Goal: Task Accomplishment & Management: Complete application form

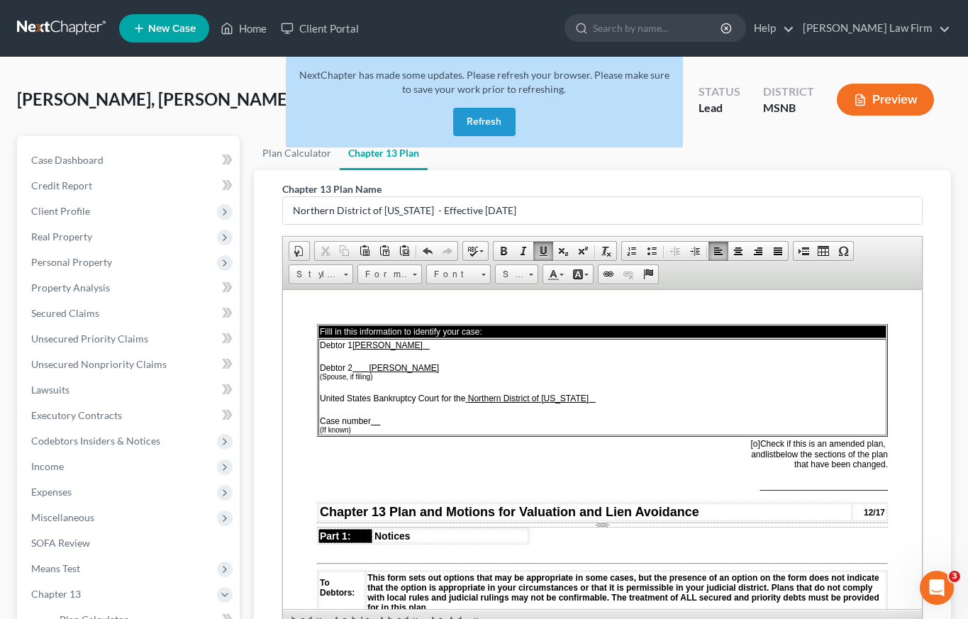
scroll to position [555, 0]
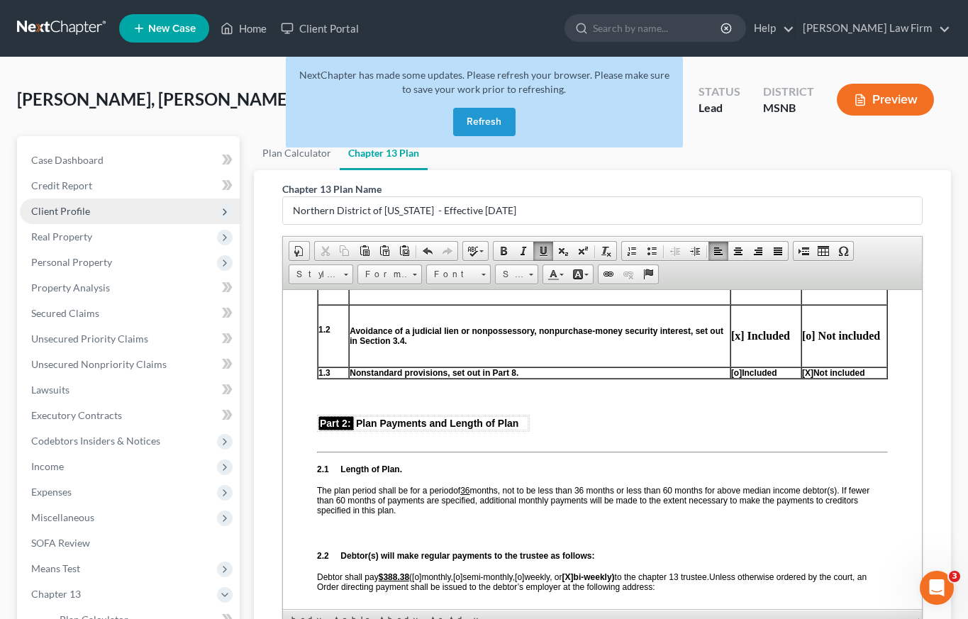
click at [66, 208] on span "Client Profile" at bounding box center [60, 211] width 59 height 12
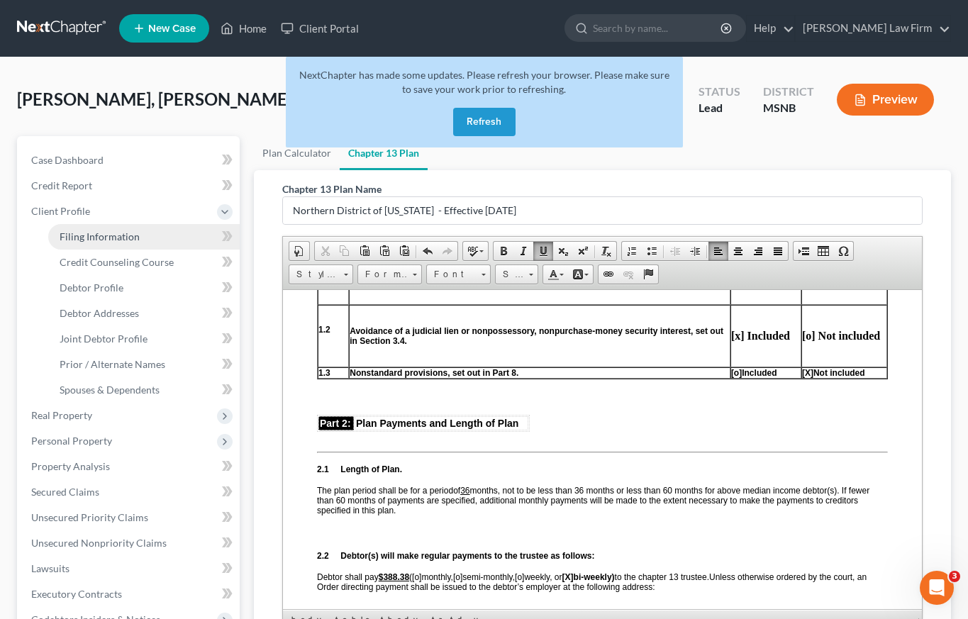
click at [82, 235] on span "Filing Information" at bounding box center [100, 236] width 80 height 12
select select "1"
select select "3"
select select "25"
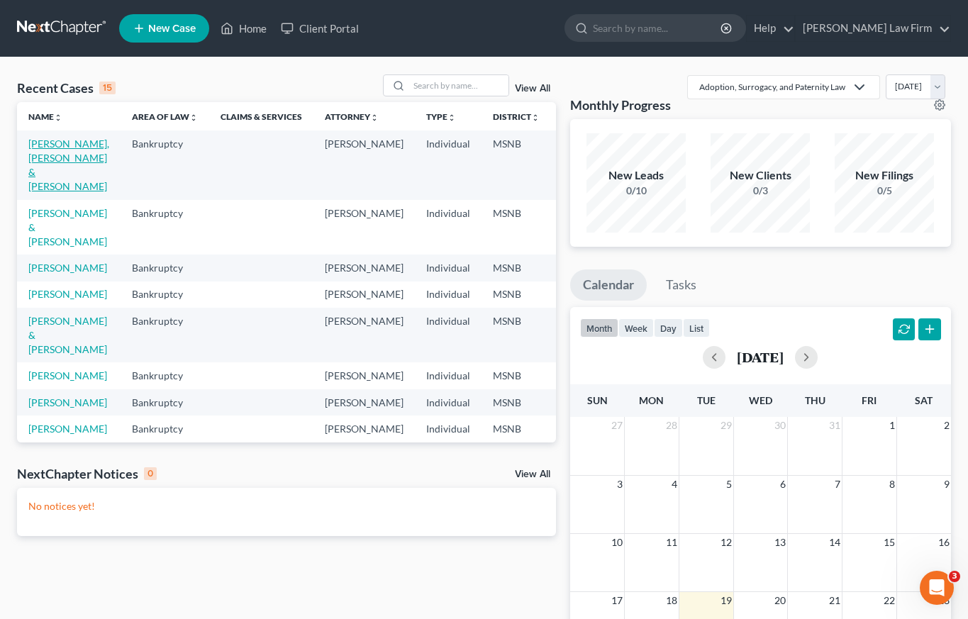
click at [48, 167] on link "[PERSON_NAME], [PERSON_NAME] & [PERSON_NAME]" at bounding box center [68, 165] width 81 height 55
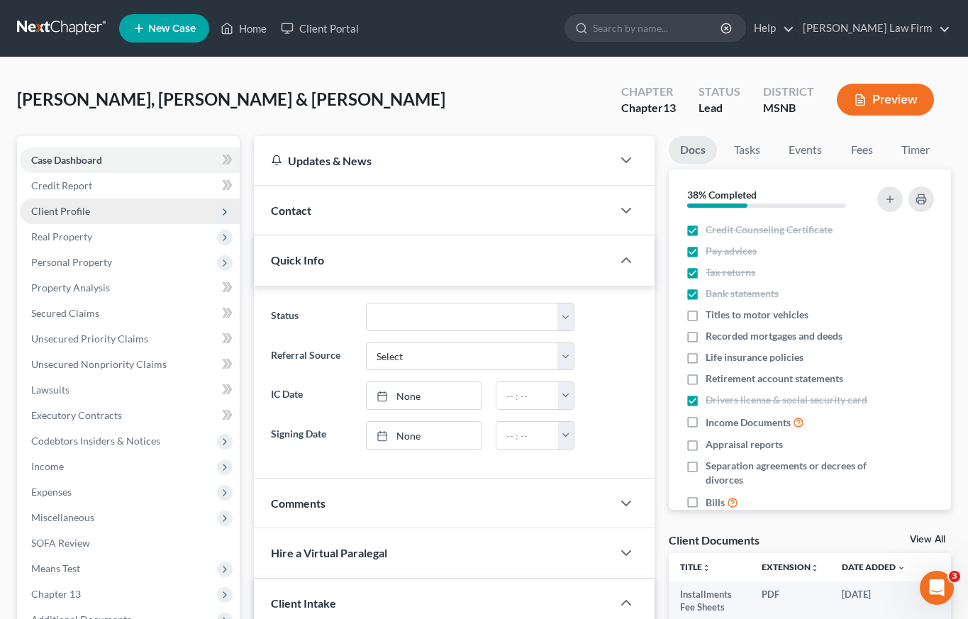
click at [74, 212] on span "Client Profile" at bounding box center [60, 211] width 59 height 12
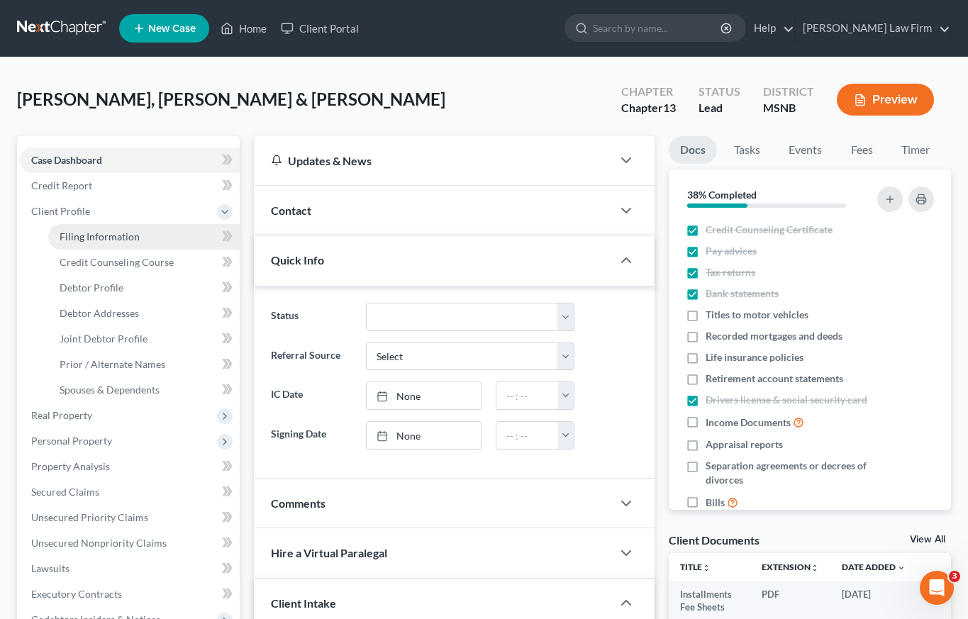
click at [86, 239] on span "Filing Information" at bounding box center [100, 236] width 80 height 12
select select "1"
select select "3"
select select "25"
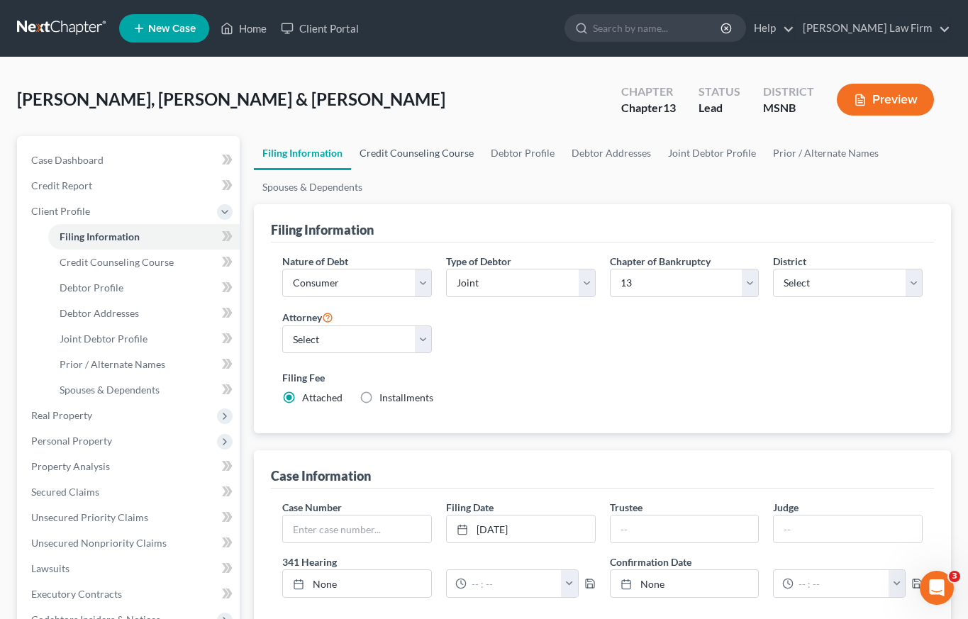
click at [438, 154] on link "Credit Counseling Course" at bounding box center [416, 153] width 131 height 34
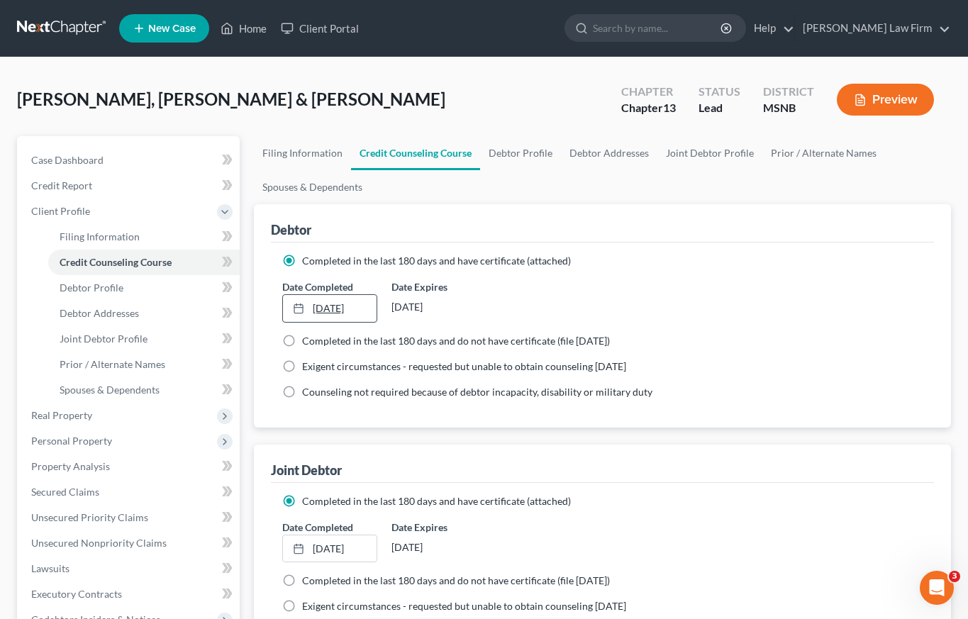
click at [348, 313] on link "[DATE]" at bounding box center [330, 308] width 94 height 27
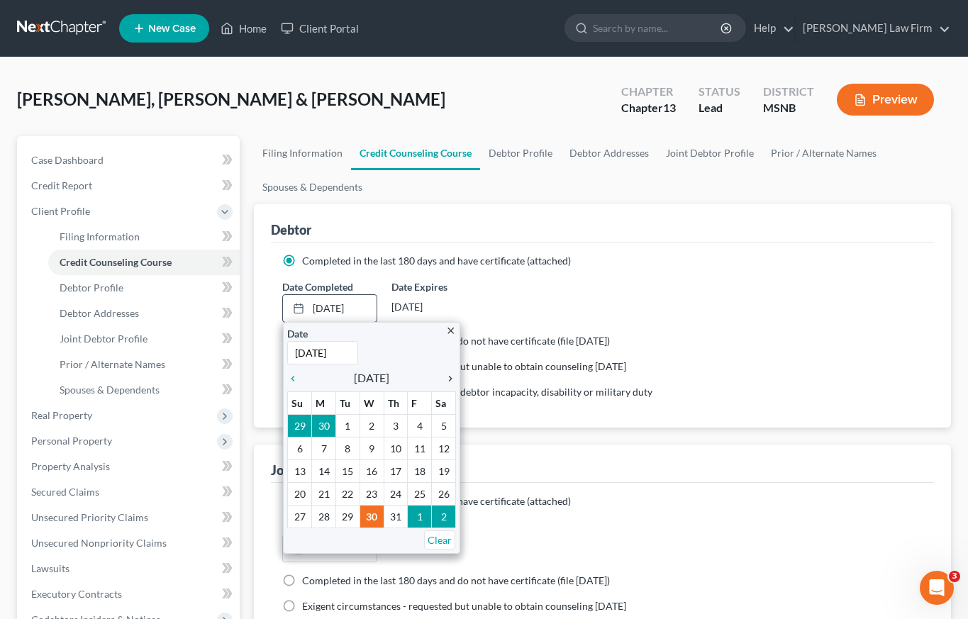
click at [449, 377] on icon "chevron_right" at bounding box center [447, 378] width 18 height 11
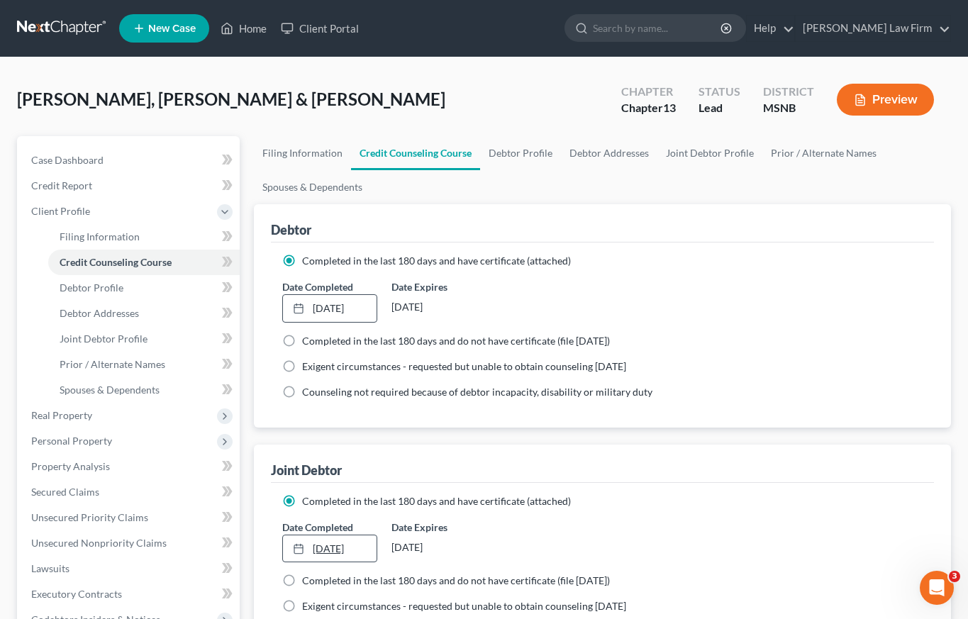
click at [318, 549] on link "[DATE]" at bounding box center [330, 548] width 94 height 27
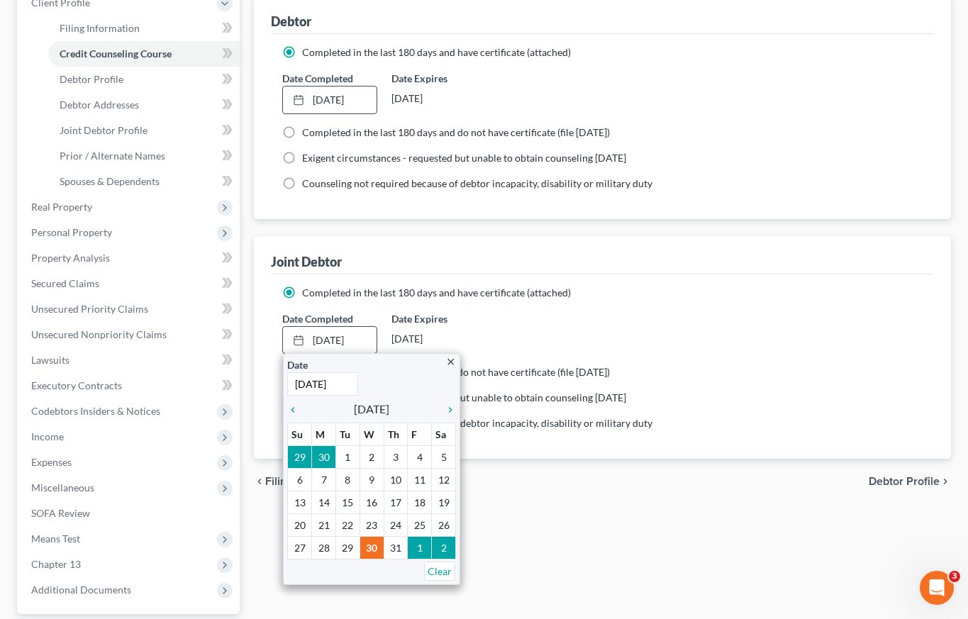
scroll to position [211, 0]
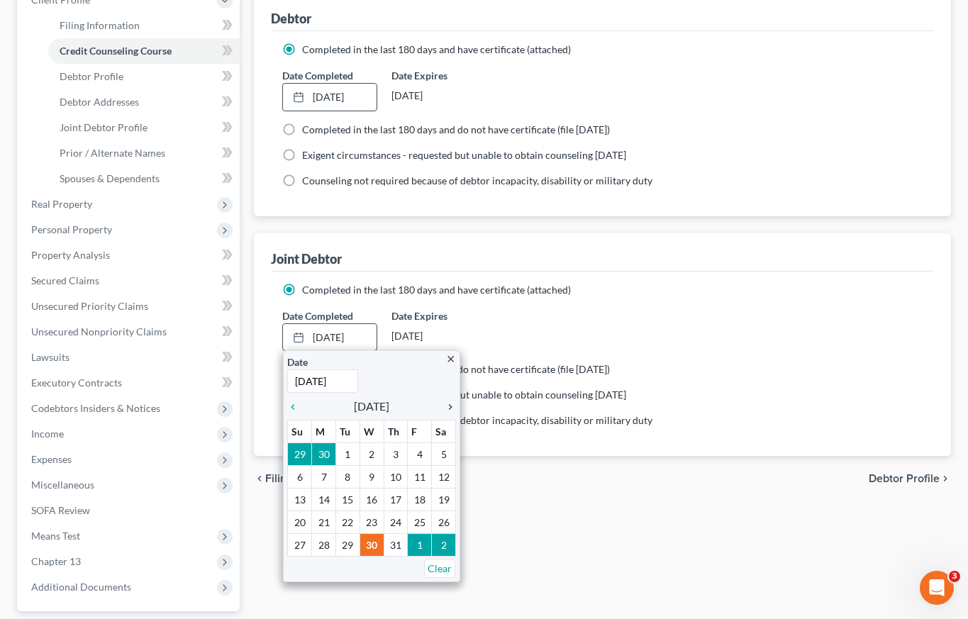
click at [451, 406] on icon "chevron_right" at bounding box center [447, 406] width 18 height 11
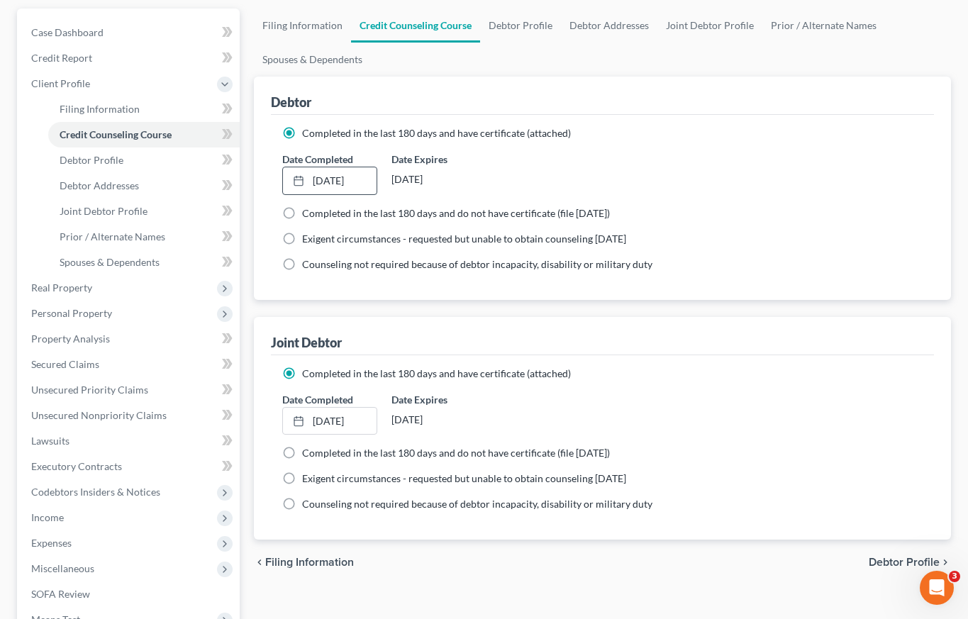
scroll to position [0, 0]
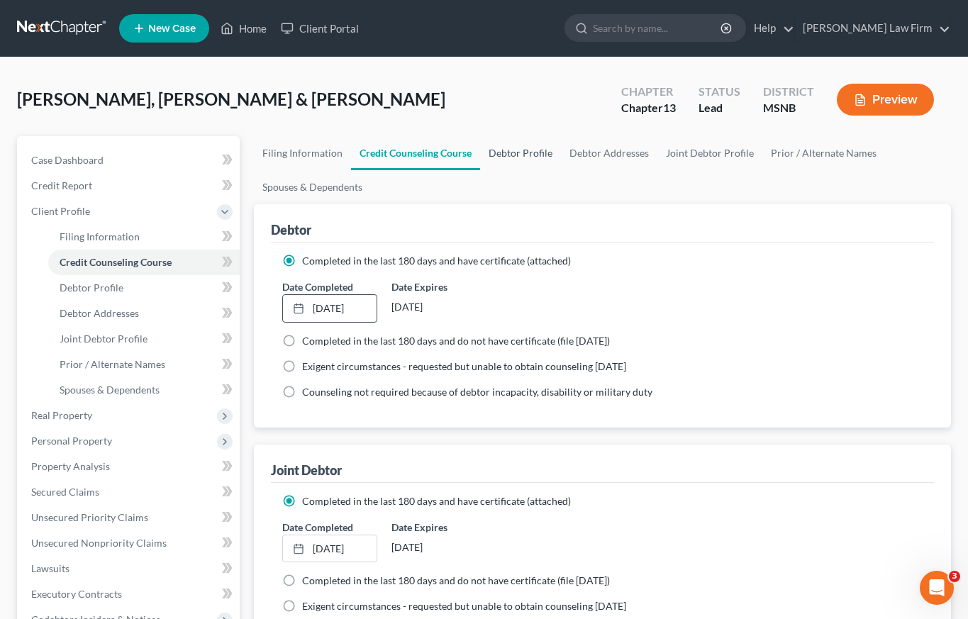
click at [533, 152] on link "Debtor Profile" at bounding box center [520, 153] width 81 height 34
select select "1"
select select "4"
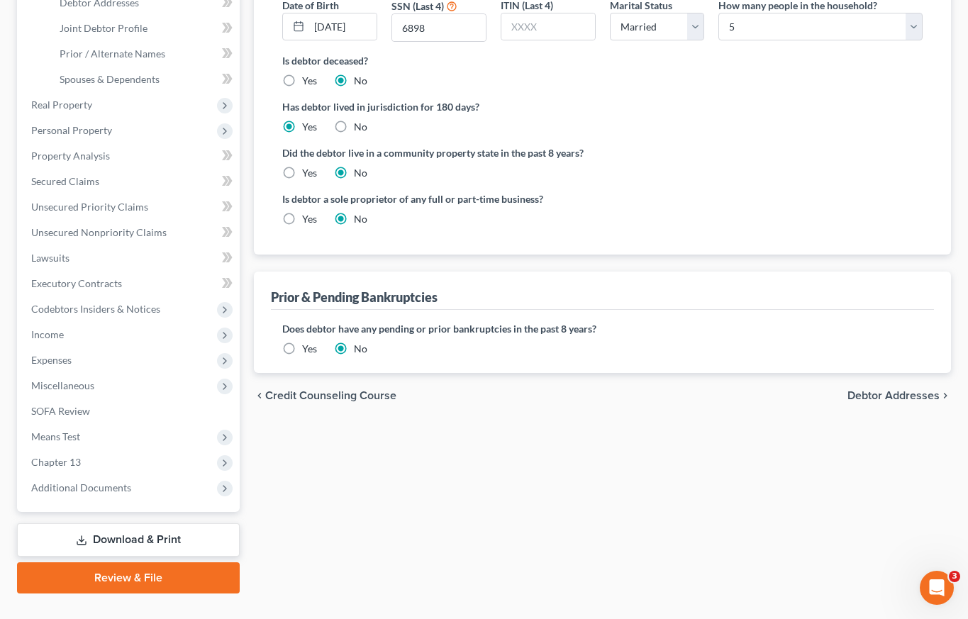
scroll to position [311, 0]
click at [302, 351] on label "Yes" at bounding box center [309, 348] width 15 height 14
click at [308, 350] on input "Yes" at bounding box center [312, 345] width 9 height 9
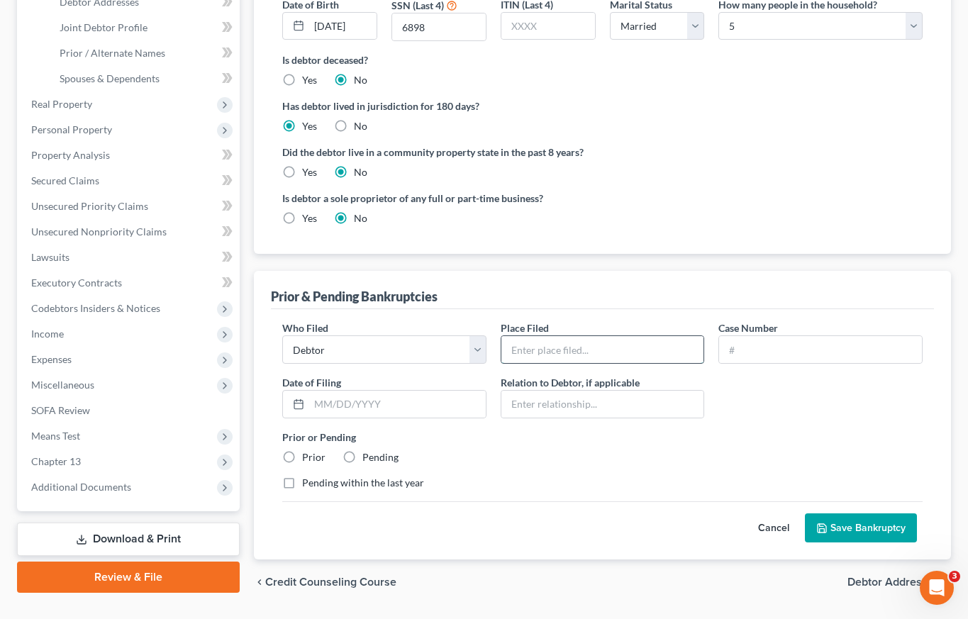
click at [552, 346] on input "text" at bounding box center [602, 349] width 203 height 27
type input "Northern District of MS"
click at [756, 350] on input "text" at bounding box center [820, 349] width 203 height 27
type input "24-10745"
click at [366, 408] on input "text" at bounding box center [397, 404] width 177 height 27
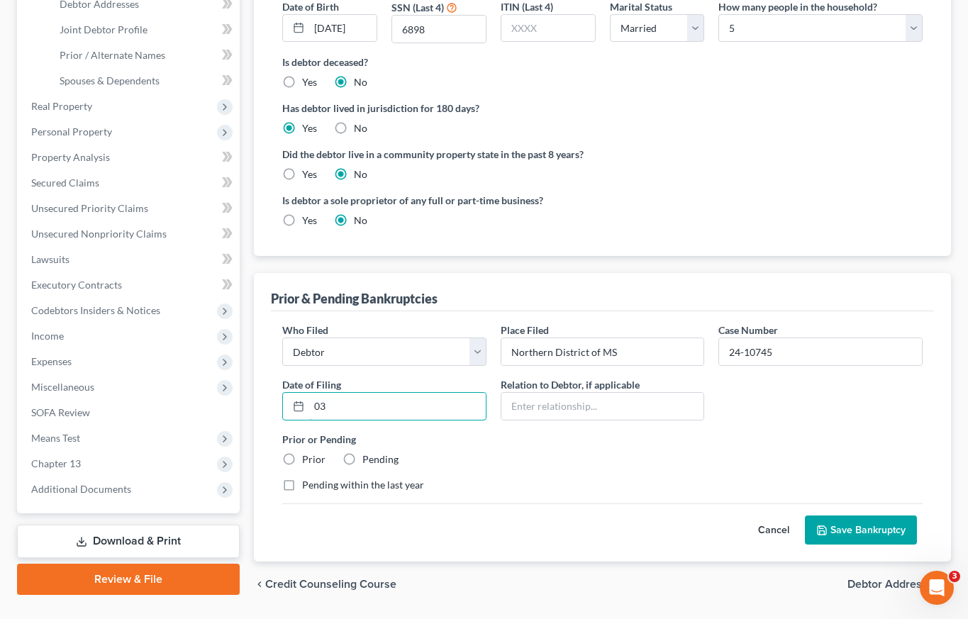
scroll to position [308, 0]
click at [333, 405] on input "03" at bounding box center [397, 407] width 177 height 27
type input "03142024"
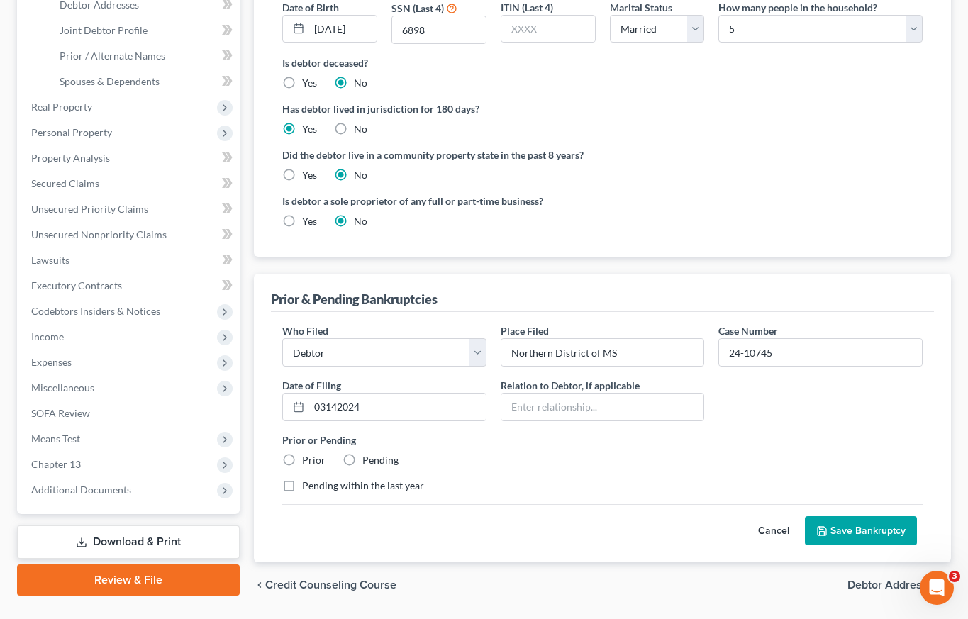
click at [302, 459] on label "Prior" at bounding box center [313, 460] width 23 height 14
click at [308, 459] on input "Prior" at bounding box center [312, 457] width 9 height 9
radio input "true"
click at [855, 534] on button "Save Bankruptcy" at bounding box center [861, 531] width 112 height 30
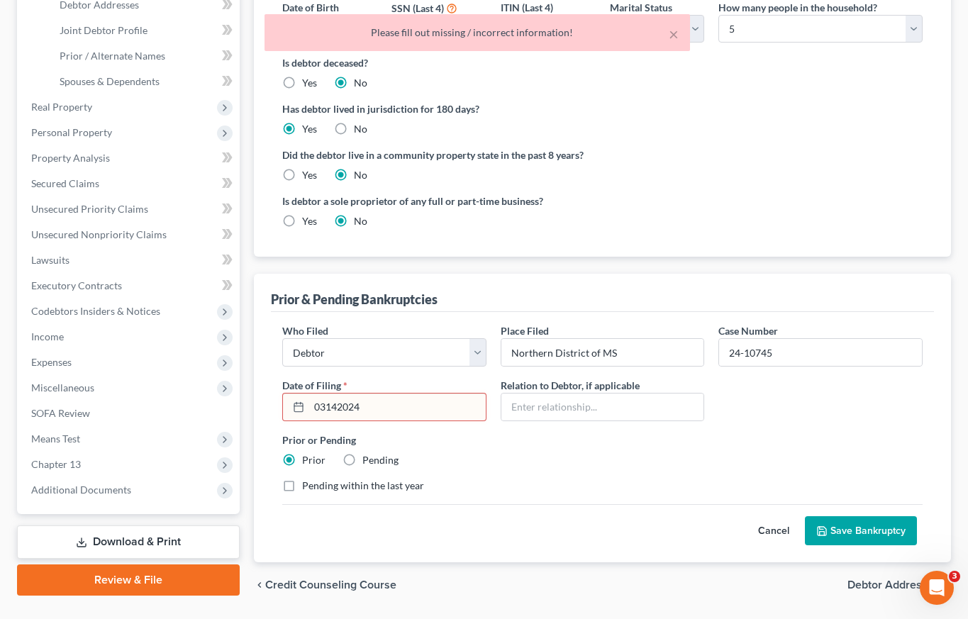
click at [684, 485] on div "Pending within the last year" at bounding box center [602, 486] width 640 height 14
click at [323, 418] on input "03142024" at bounding box center [397, 407] width 177 height 27
click at [328, 411] on input "03142024" at bounding box center [397, 407] width 177 height 27
click at [299, 406] on icon at bounding box center [298, 406] width 11 height 11
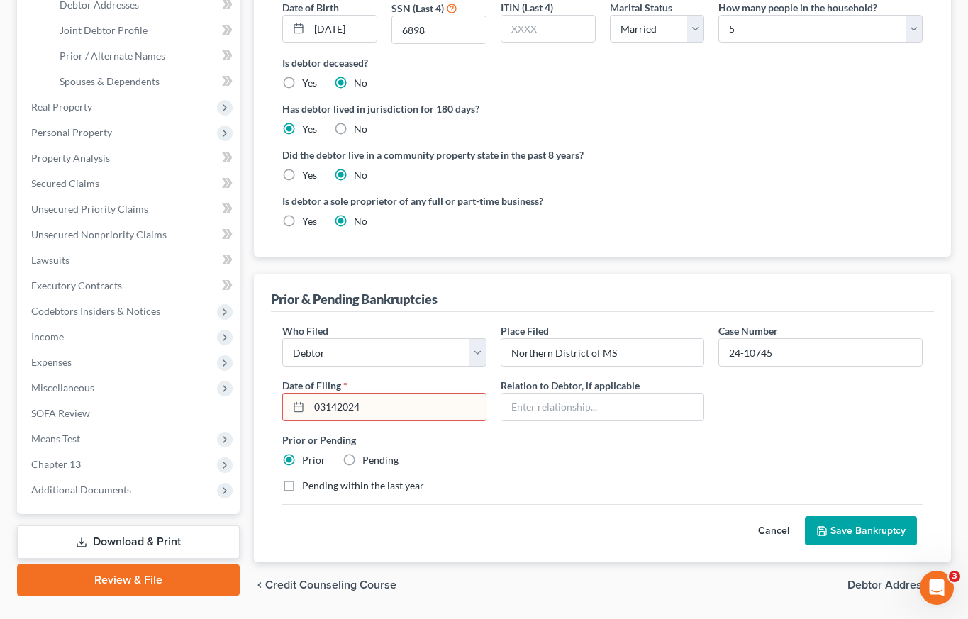
click at [298, 409] on icon at bounding box center [298, 406] width 11 height 11
click at [326, 405] on input "03142024" at bounding box center [397, 407] width 177 height 27
click at [340, 407] on input "03/142024" at bounding box center [397, 407] width 177 height 27
click at [356, 407] on input "[DATE]" at bounding box center [397, 407] width 177 height 27
type input "[DATE]"
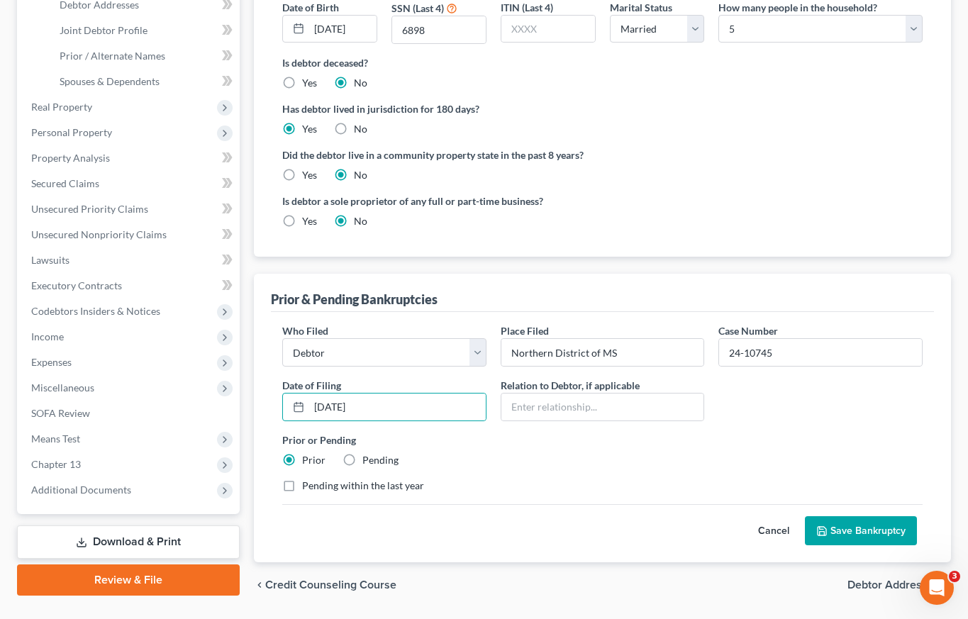
click at [864, 525] on button "Save Bankruptcy" at bounding box center [861, 531] width 112 height 30
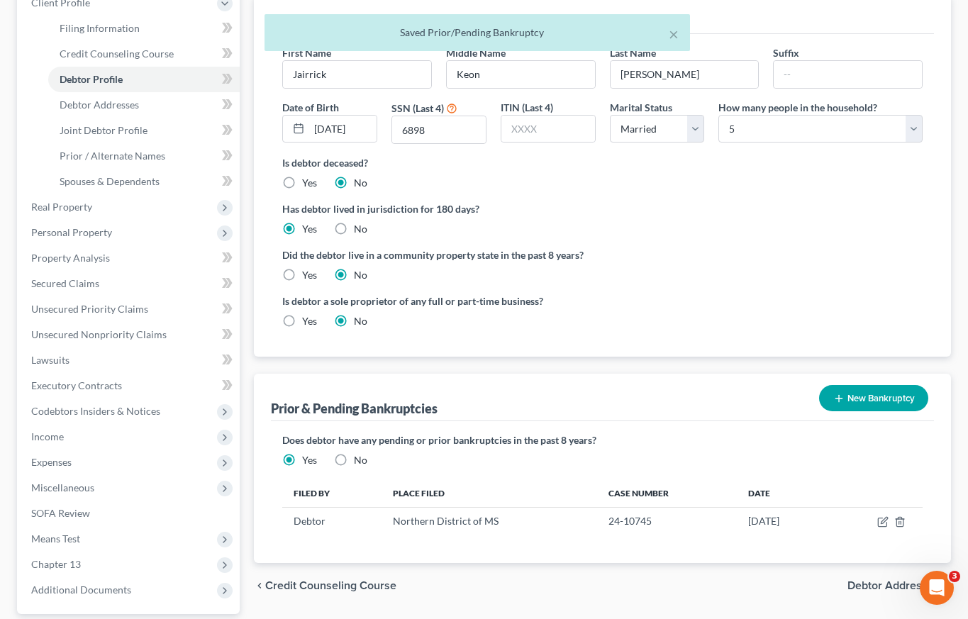
scroll to position [111, 0]
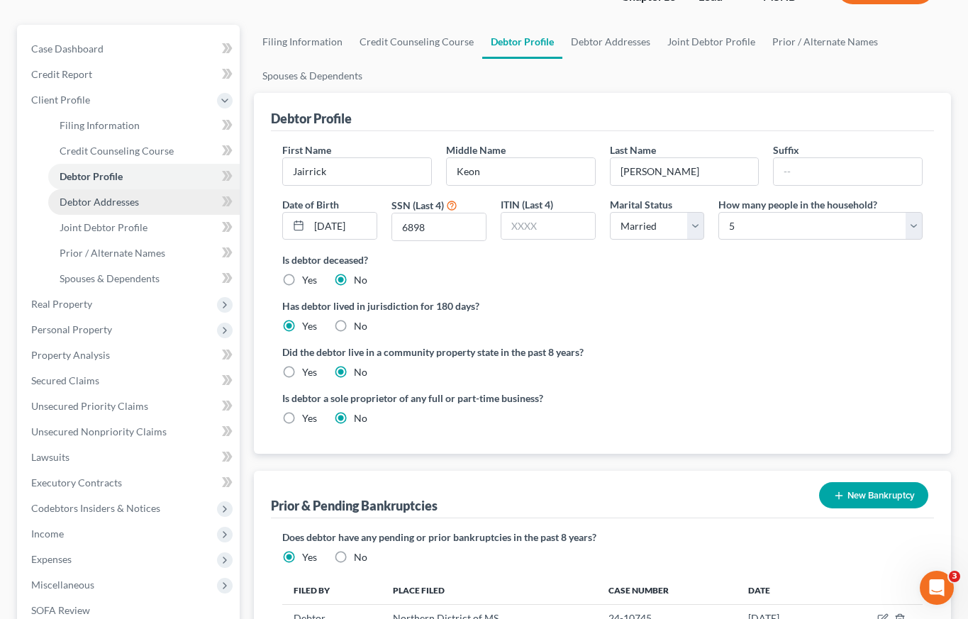
click at [98, 202] on span "Debtor Addresses" at bounding box center [99, 202] width 79 height 12
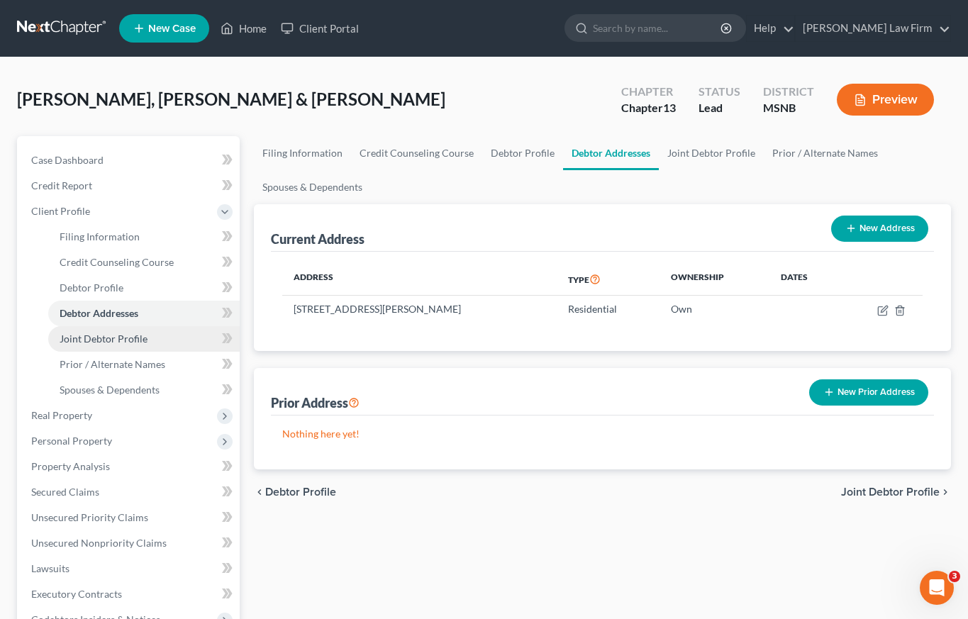
click at [135, 341] on span "Joint Debtor Profile" at bounding box center [104, 339] width 88 height 12
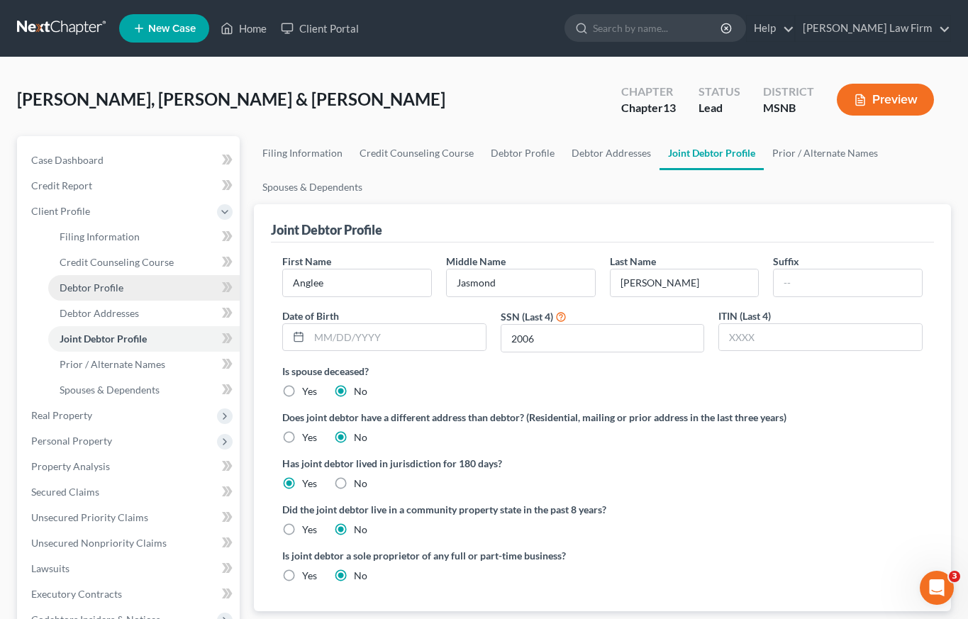
click at [109, 288] on span "Debtor Profile" at bounding box center [92, 288] width 64 height 12
select select "1"
select select "4"
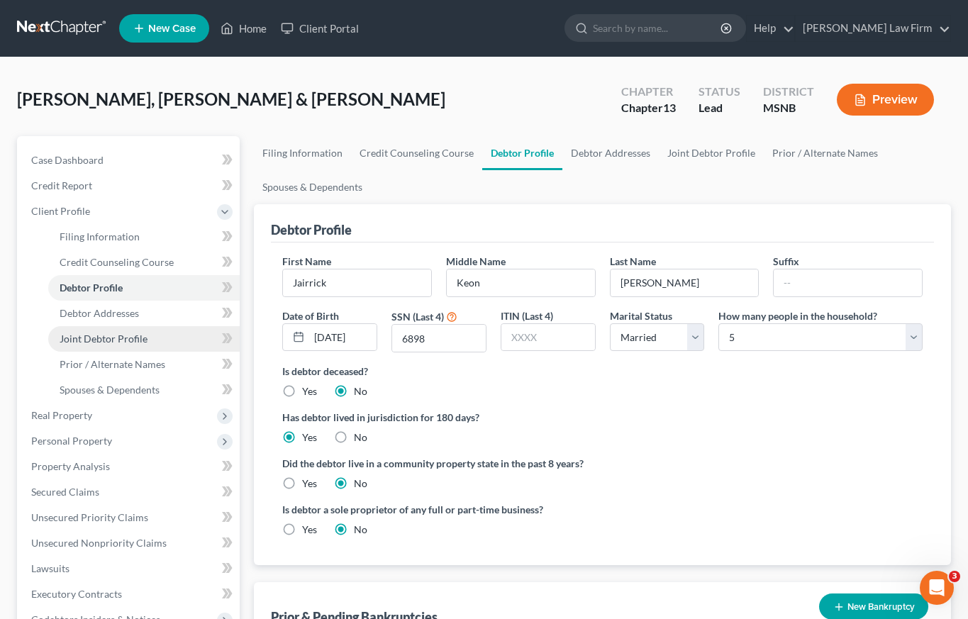
click at [124, 335] on span "Joint Debtor Profile" at bounding box center [104, 339] width 88 height 12
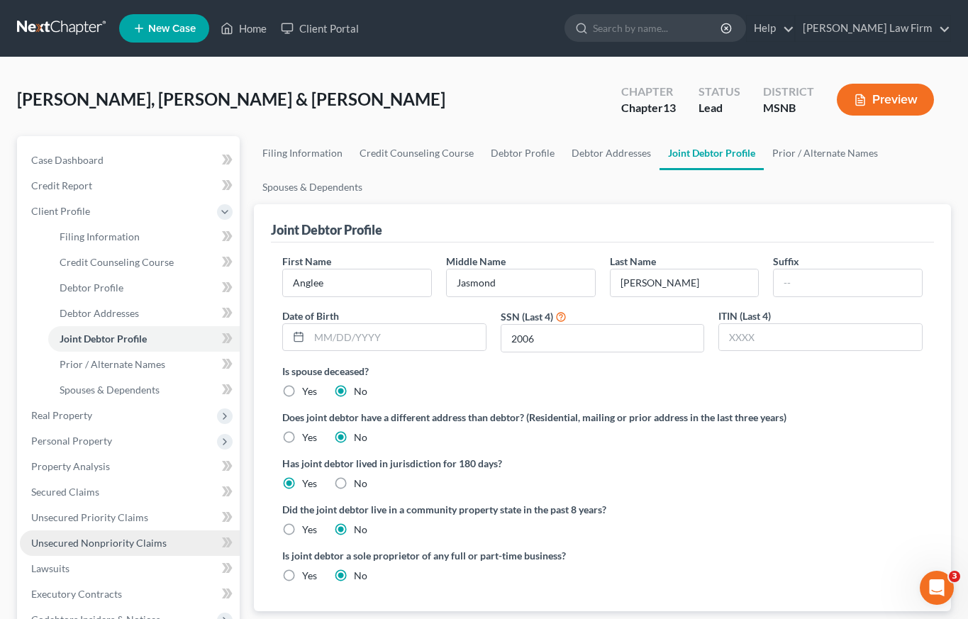
click at [100, 544] on span "Unsecured Nonpriority Claims" at bounding box center [98, 543] width 135 height 12
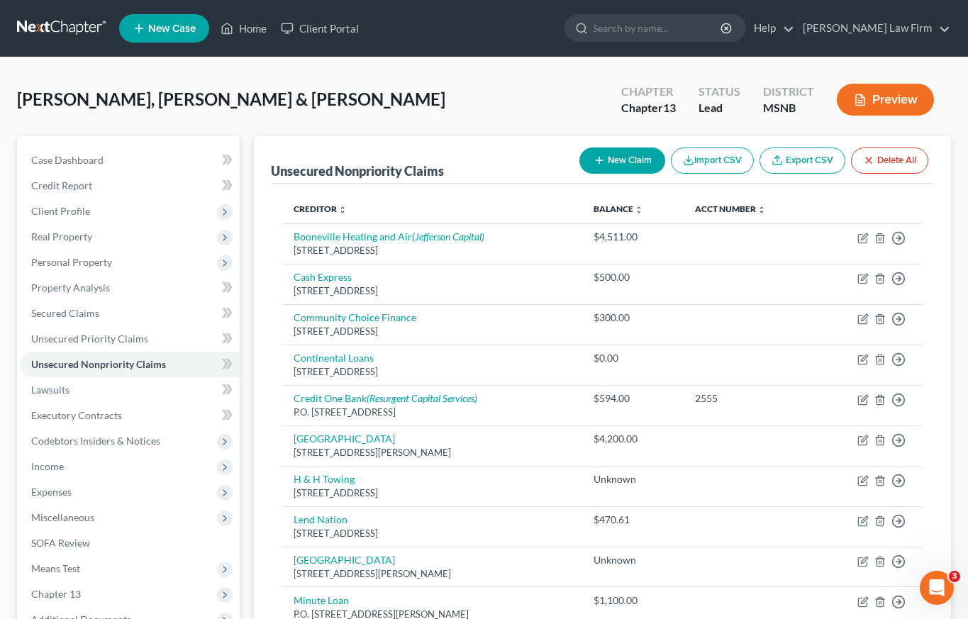
click at [160, 35] on link "New Case" at bounding box center [164, 28] width 90 height 28
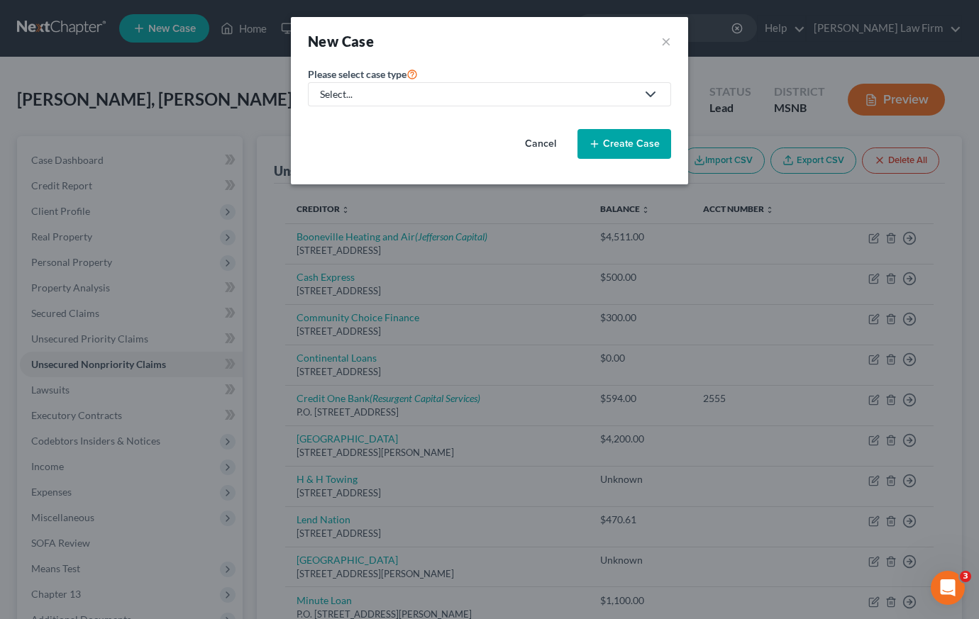
click at [422, 97] on div "Select..." at bounding box center [478, 94] width 316 height 14
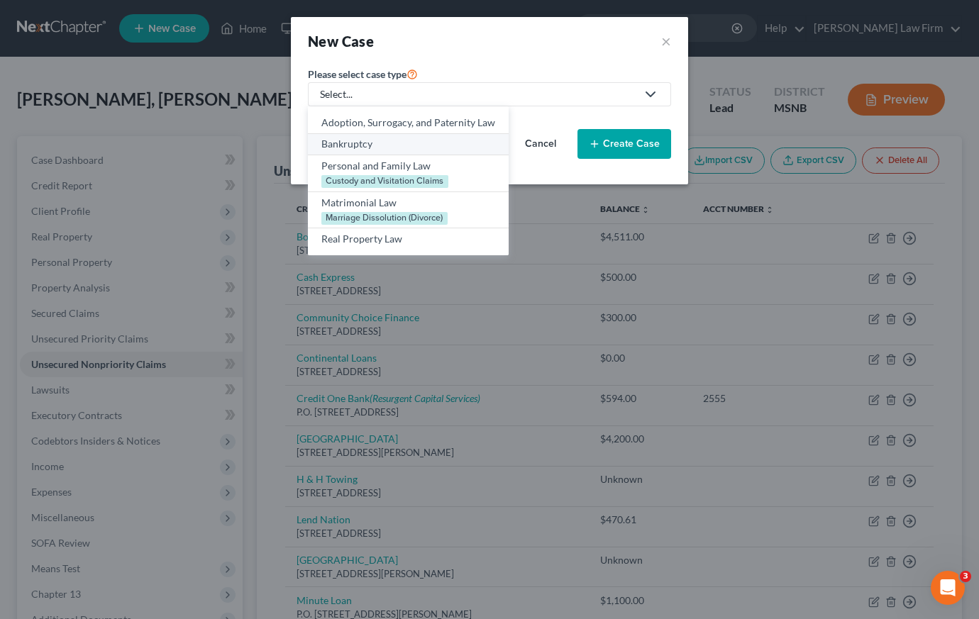
click at [418, 145] on div "Bankruptcy" at bounding box center [408, 144] width 174 height 14
select select "43"
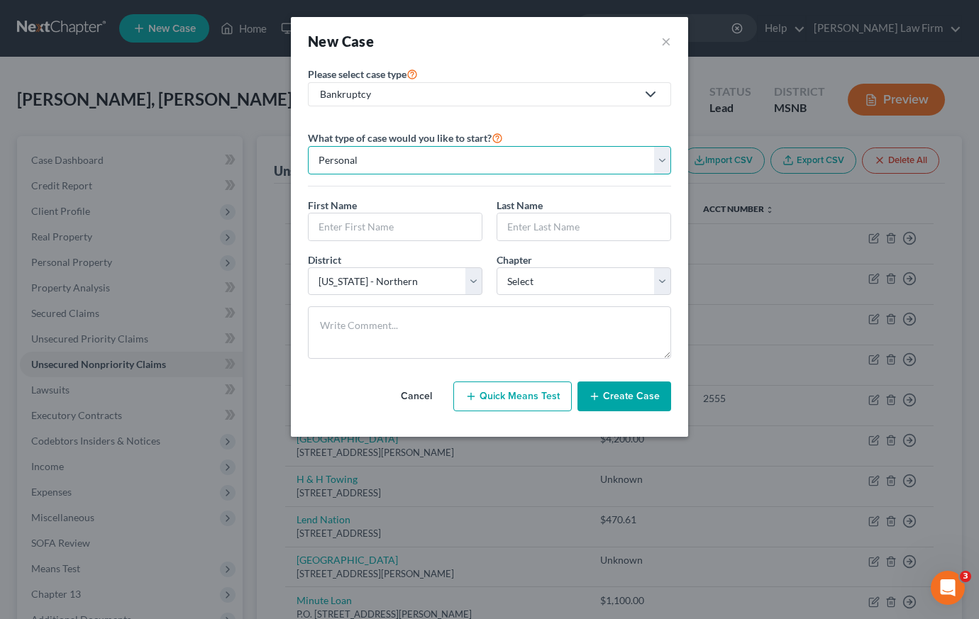
click at [416, 156] on select "Personal Business" at bounding box center [489, 160] width 363 height 28
click at [389, 224] on input "text" at bounding box center [394, 226] width 173 height 27
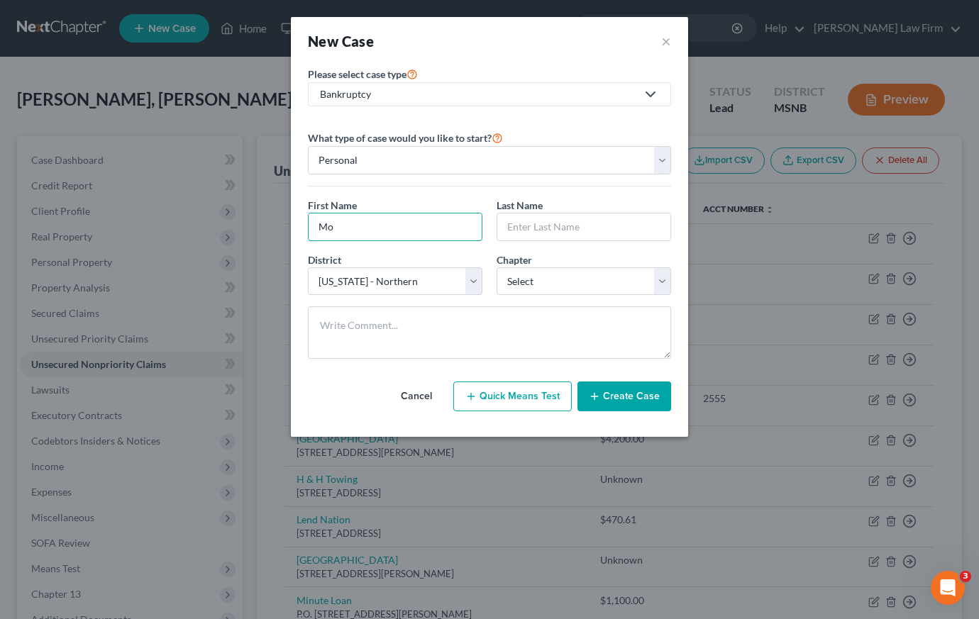
type input "M"
